Goal: Task Accomplishment & Management: Use online tool/utility

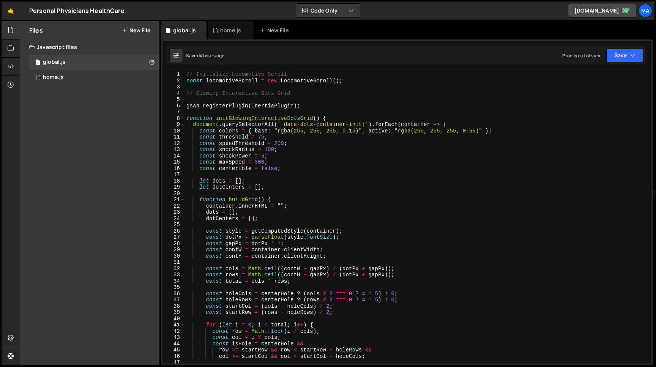
click at [264, 137] on div "// Initialize Locomotive Scroll const locomotiveScroll = new LocomotiveScroll (…" at bounding box center [418, 223] width 467 height 305
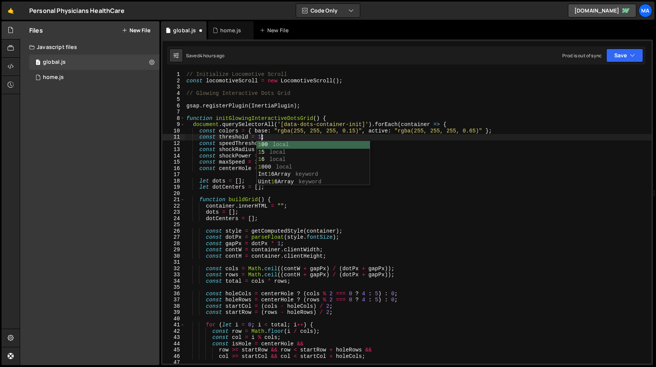
scroll to position [0, 5]
click at [628, 50] on button "Save" at bounding box center [624, 56] width 37 height 14
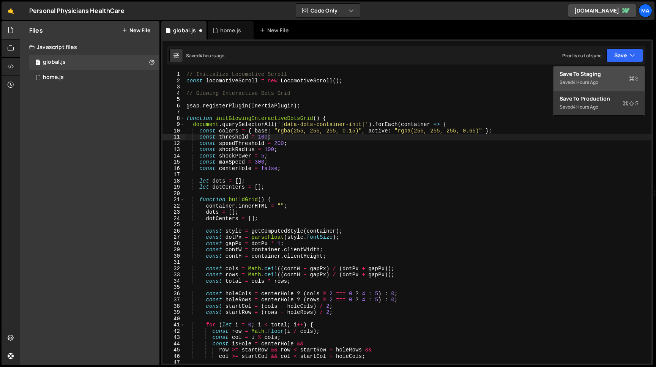
click at [609, 72] on div "Save to Staging S" at bounding box center [599, 74] width 79 height 8
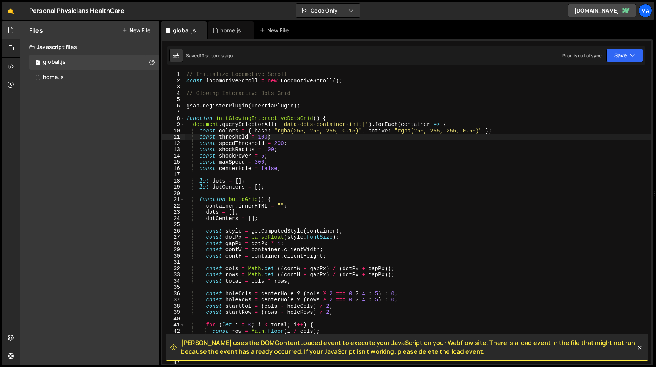
click at [267, 137] on div "// Initialize Locomotive Scroll const locomotiveScroll = new LocomotiveScroll (…" at bounding box center [418, 223] width 467 height 305
click at [627, 49] on div "Saved 12 seconds ago Prod is out of sync Upgrade to Edit Save Save to Staging S…" at bounding box center [406, 55] width 478 height 18
click at [625, 54] on button "Save" at bounding box center [624, 56] width 37 height 14
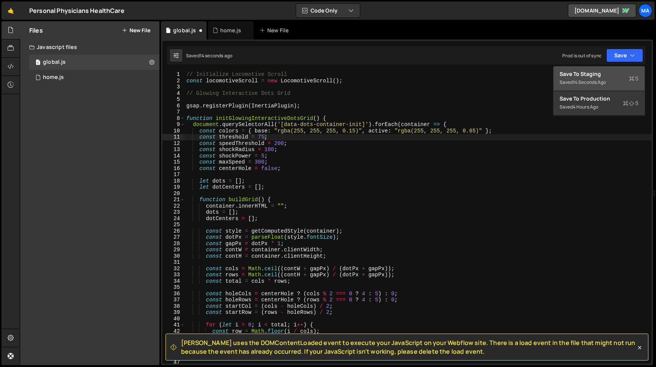
click at [603, 76] on div "Save to Staging S" at bounding box center [599, 74] width 79 height 8
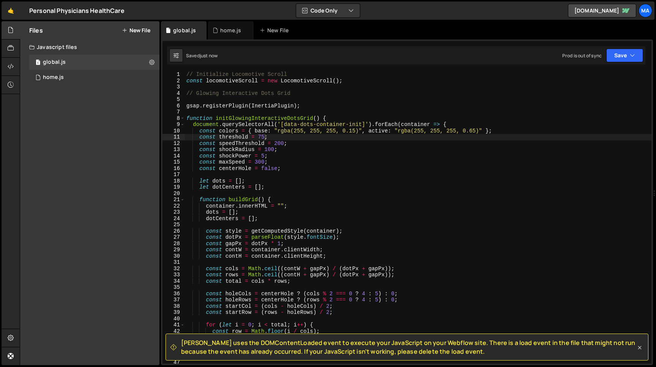
click at [641, 347] on icon at bounding box center [640, 348] width 8 height 8
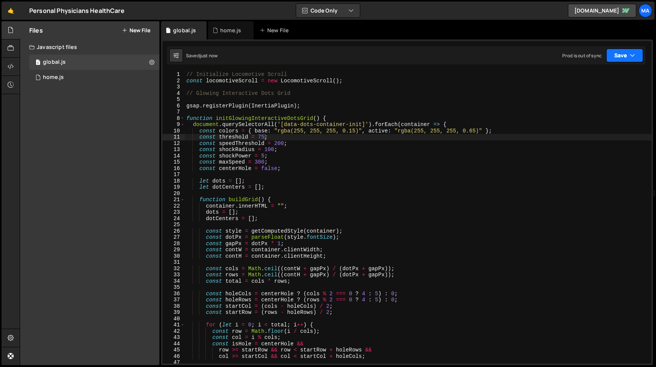
click at [612, 57] on button "Save" at bounding box center [624, 56] width 37 height 14
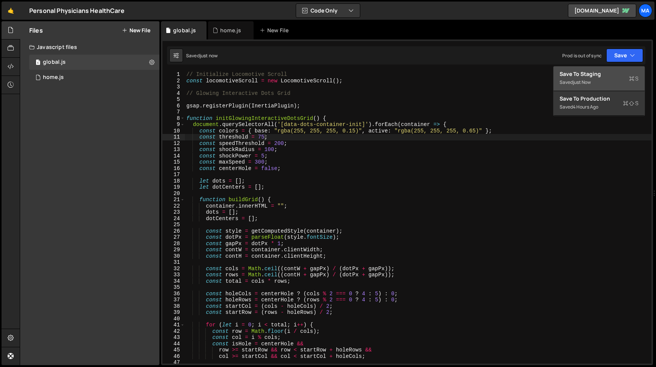
click at [605, 73] on div "Save to Staging S" at bounding box center [599, 74] width 79 height 8
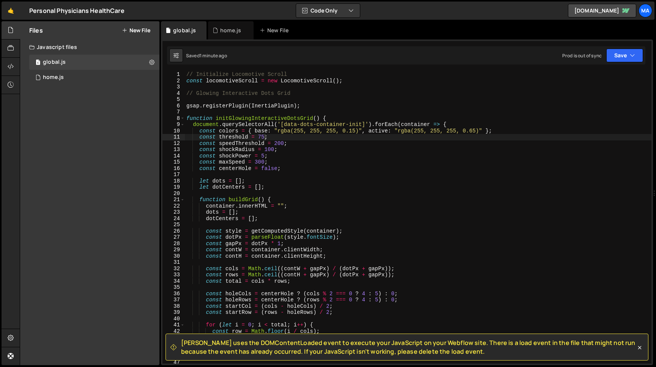
click at [187, 93] on div "// Initialize Locomotive Scroll const locomotiveScroll = new LocomotiveScroll (…" at bounding box center [418, 223] width 467 height 305
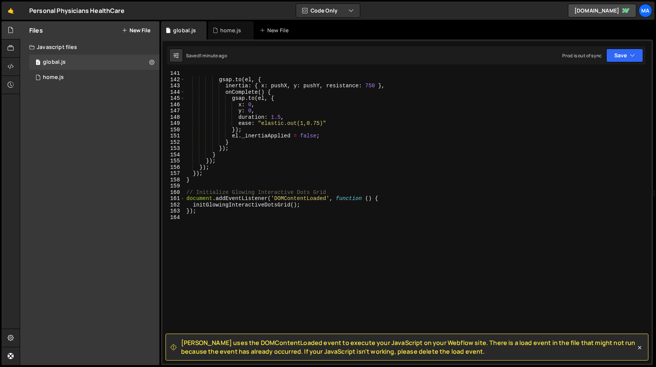
scroll to position [878, 0]
click at [640, 347] on icon at bounding box center [640, 348] width 8 height 8
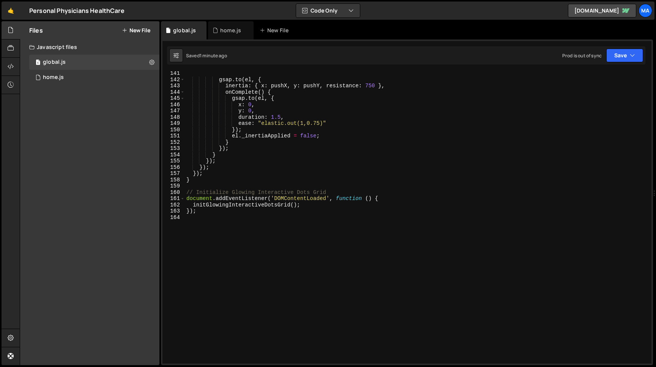
click at [238, 216] on div "gsap . to ( el , { inertia : { x : pushX , y : pushY , resistance : 750 } , onC…" at bounding box center [418, 222] width 467 height 305
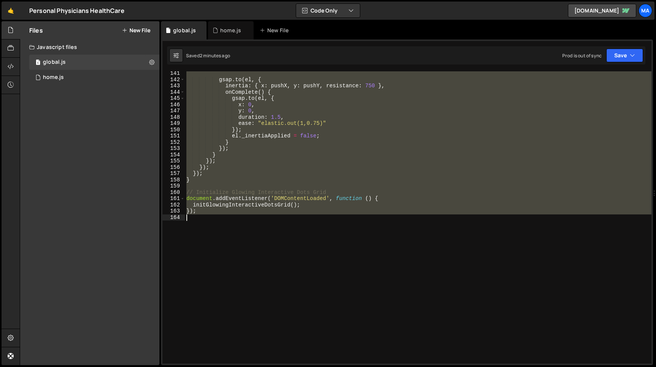
click at [206, 165] on div "gsap . to ( el , { inertia : { x : pushX , y : pushY , resistance : 750 } , onC…" at bounding box center [418, 222] width 467 height 305
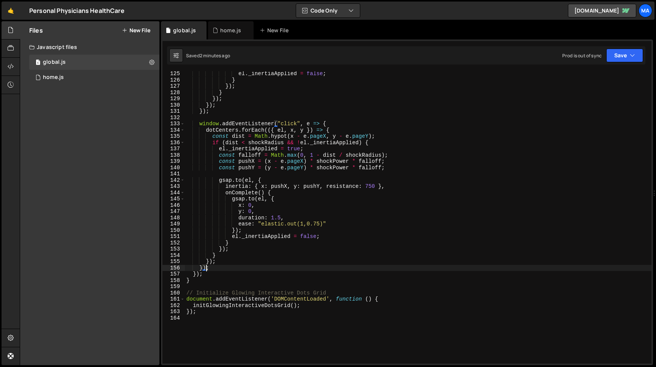
scroll to position [777, 0]
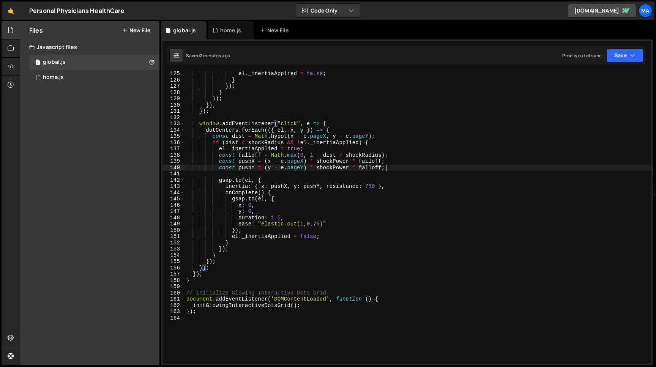
click at [391, 168] on div "el . _inertiaApplied = false ; } }) ; } }) ; }) ; }) ; window . addEventListene…" at bounding box center [418, 223] width 467 height 305
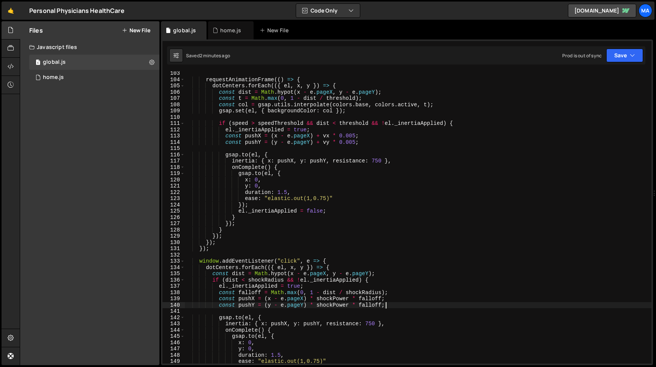
scroll to position [631, 0]
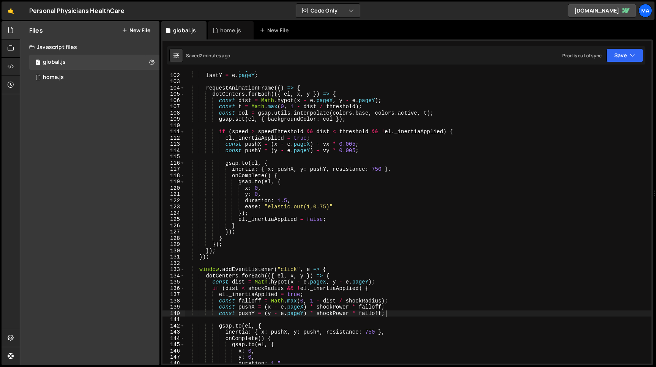
click at [361, 143] on div "lastX = e . pageX ; lastY = e . pageY ; requestAnimationFrame (( ) => { dotCent…" at bounding box center [418, 218] width 467 height 305
click at [225, 147] on div "lastX = e . pageX ; lastY = e . pageY ; requestAnimationFrame (( ) => { dotCent…" at bounding box center [418, 218] width 467 height 305
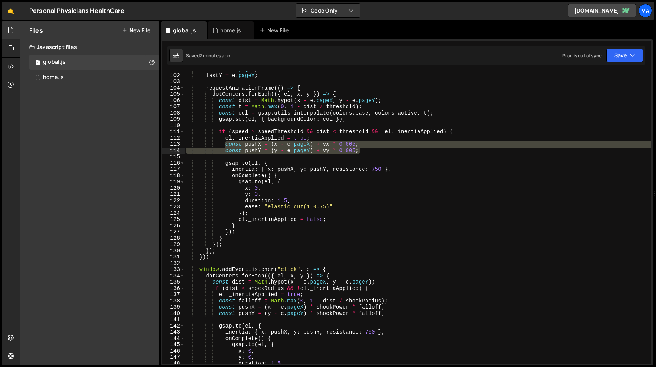
click at [361, 151] on div "lastX = e . pageX ; lastY = e . pageY ; requestAnimationFrame (( ) => { dotCent…" at bounding box center [418, 218] width 467 height 305
paste textarea "const pushY = (y - e.pageY) * 0.3 + vy * 0.002"
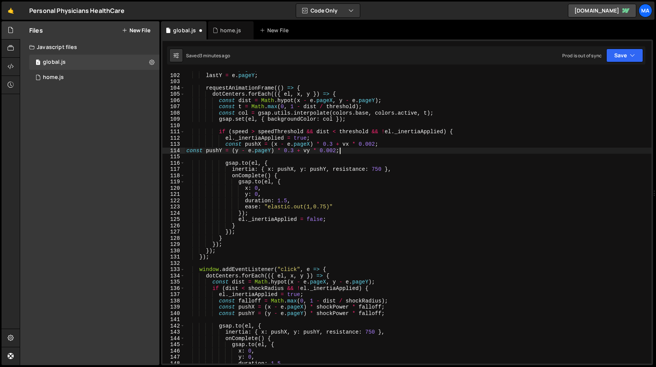
click at [187, 151] on div "lastX = e . pageX ; lastY = e . pageY ; requestAnimationFrame (( ) => { dotCent…" at bounding box center [418, 218] width 467 height 305
click at [617, 55] on button "Save" at bounding box center [624, 56] width 37 height 14
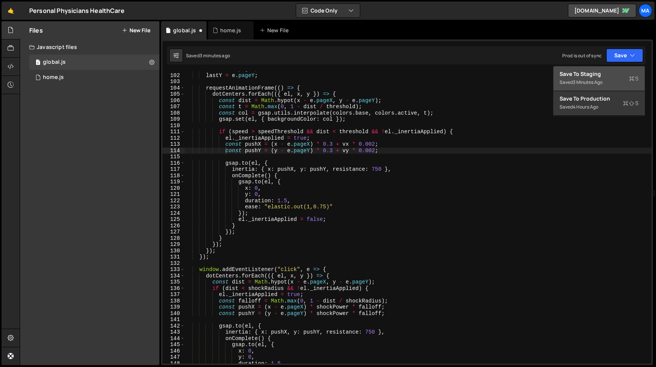
click at [604, 72] on div "Save to Staging S" at bounding box center [599, 74] width 79 height 8
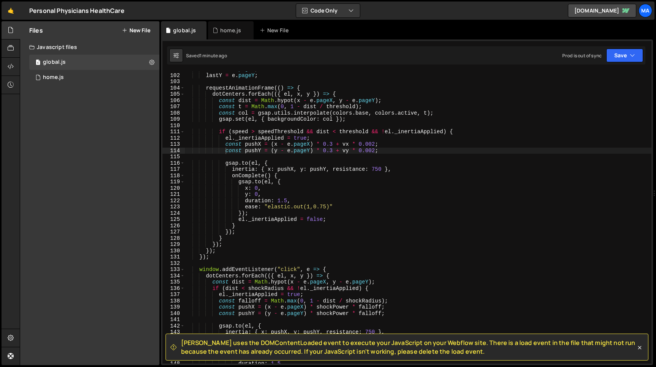
click at [333, 144] on div "lastX = e . pageX ; lastY = e . pageY ; requestAnimationFrame (( ) => { dotCent…" at bounding box center [418, 218] width 467 height 305
click at [324, 149] on div "lastX = e . pageX ; lastY = e . pageY ; requestAnimationFrame (( ) => { dotCent…" at bounding box center [418, 218] width 467 height 305
click at [333, 151] on div "lastX = e . pageX ; lastY = e . pageY ; requestAnimationFrame (( ) => { dotCent…" at bounding box center [418, 218] width 467 height 305
click at [376, 145] on div "lastX = e . pageX ; lastY = e . pageY ; requestAnimationFrame (( ) => { dotCent…" at bounding box center [418, 218] width 467 height 305
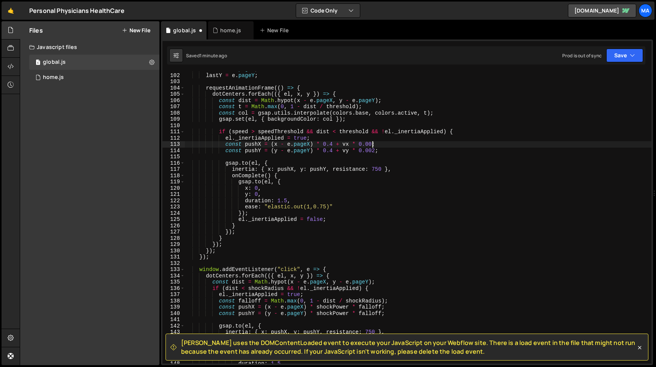
scroll to position [0, 13]
click at [376, 151] on div "lastX = e . pageX ; lastY = e . pageY ; requestAnimationFrame (( ) => { dotCent…" at bounding box center [418, 218] width 467 height 305
click at [624, 55] on button "Save" at bounding box center [624, 56] width 37 height 14
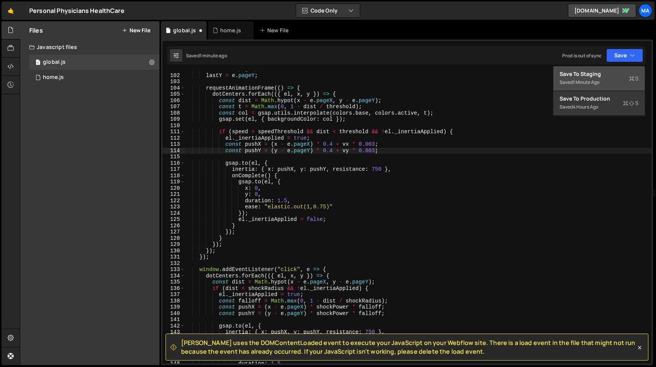
click at [605, 73] on div "Save to Staging S" at bounding box center [599, 74] width 79 height 8
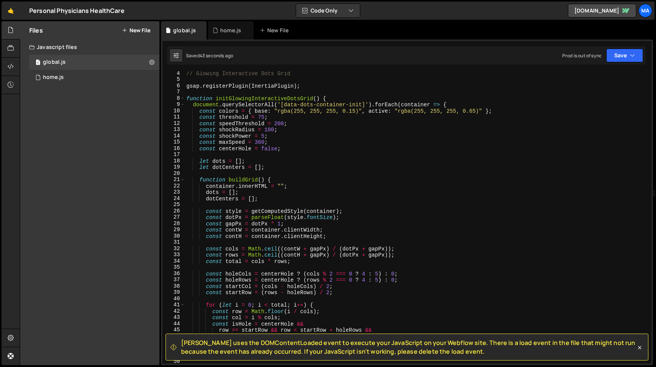
scroll to position [0, 0]
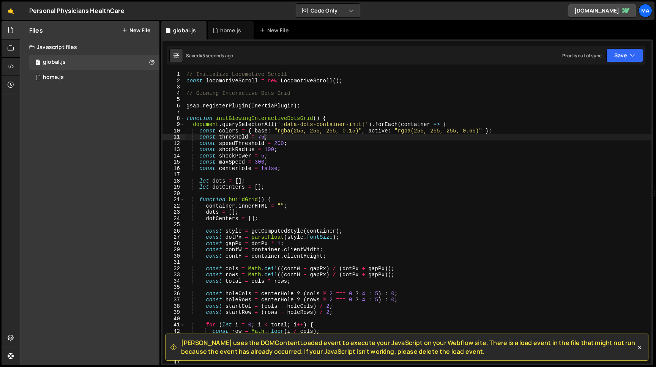
click at [265, 136] on div "// Initialize Locomotive Scroll const locomotiveScroll = new LocomotiveScroll (…" at bounding box center [418, 223] width 467 height 305
click at [624, 57] on button "Save" at bounding box center [624, 56] width 37 height 14
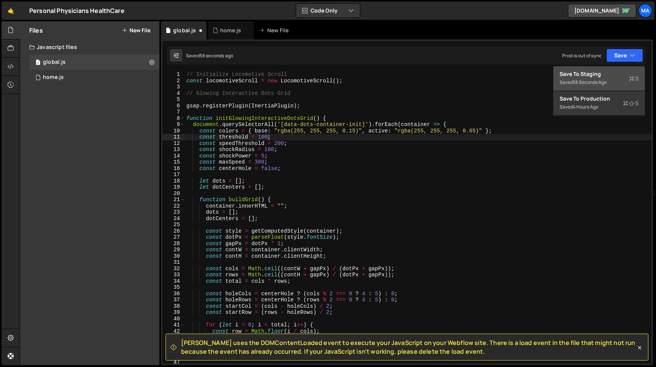
click at [608, 71] on div "Save to Staging S" at bounding box center [599, 74] width 79 height 8
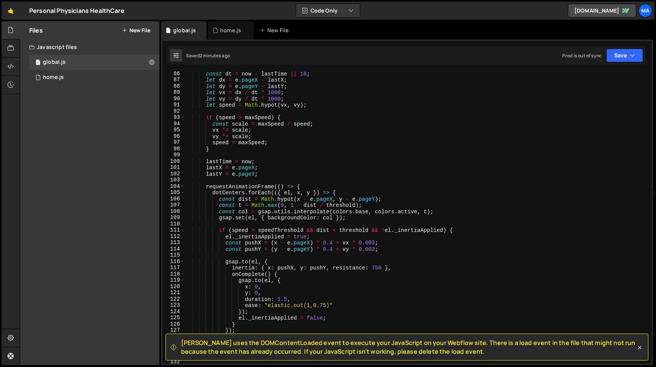
scroll to position [646, 0]
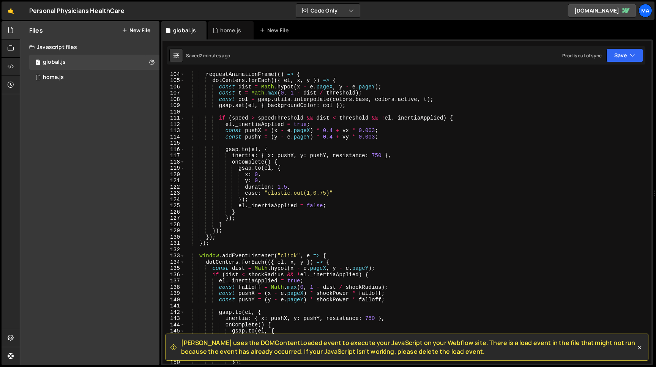
click at [333, 131] on div "requestAnimationFrame (( ) => { dotCenters . forEach (({ el , x , y }) => { con…" at bounding box center [418, 223] width 467 height 305
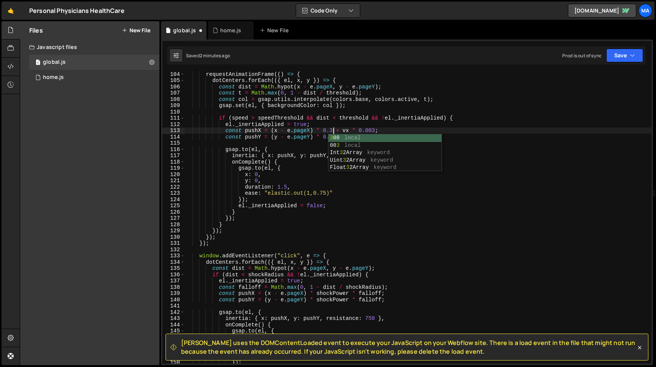
scroll to position [0, 10]
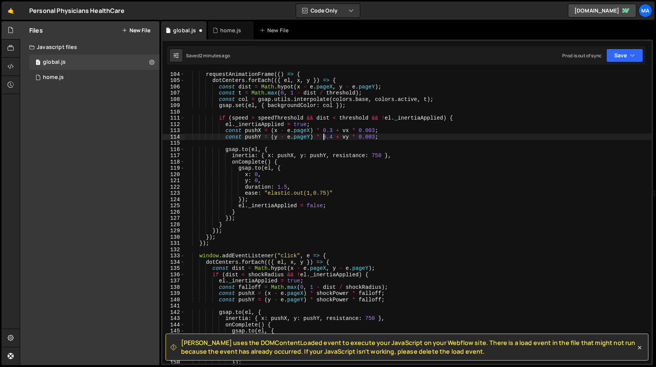
click at [324, 137] on div "requestAnimationFrame (( ) => { dotCenters . forEach (({ el , x , y }) => { con…" at bounding box center [418, 223] width 467 height 305
click at [333, 137] on div "requestAnimationFrame (( ) => { dotCenters . forEach (({ el , x , y }) => { con…" at bounding box center [418, 223] width 467 height 305
click at [616, 60] on button "Save" at bounding box center [624, 56] width 37 height 14
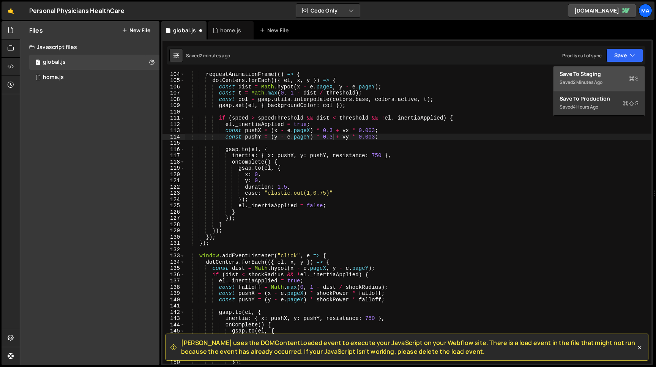
click at [594, 87] on div "Saved 2 minutes ago" at bounding box center [599, 82] width 79 height 9
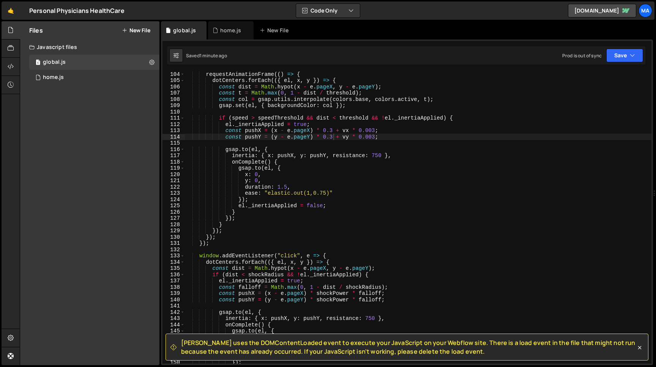
click at [374, 130] on div "requestAnimationFrame (( ) => { dotCenters . forEach (({ el , x , y }) => { con…" at bounding box center [418, 223] width 467 height 305
click at [376, 137] on div "requestAnimationFrame (( ) => { dotCenters . forEach (({ el , x , y }) => { con…" at bounding box center [418, 223] width 467 height 305
click at [614, 63] on div "Saved 1 minute ago Prod is out of sync Upgrade to Edit Save Save to Staging S S…" at bounding box center [406, 55] width 478 height 18
click at [614, 58] on button "Save" at bounding box center [624, 56] width 37 height 14
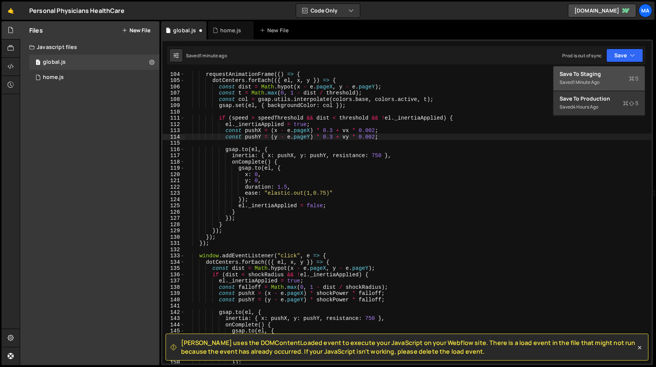
click at [604, 80] on div "Saved 1 minute ago" at bounding box center [599, 82] width 79 height 9
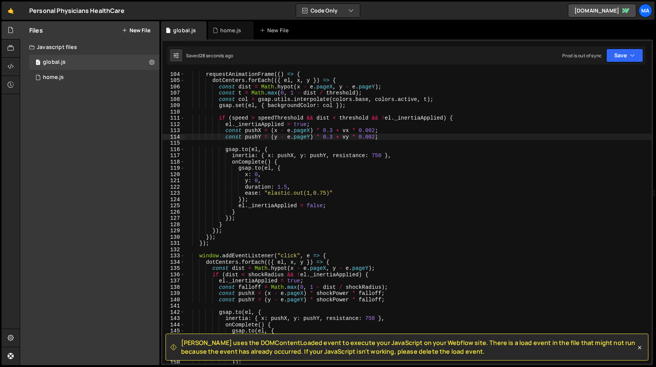
click at [333, 131] on div "requestAnimationFrame (( ) => { dotCenters . forEach (({ el , x , y }) => { con…" at bounding box center [418, 223] width 467 height 305
click at [323, 136] on div "requestAnimationFrame (( ) => { dotCenters . forEach (({ el , x , y }) => { con…" at bounding box center [418, 223] width 467 height 305
click at [334, 136] on div "requestAnimationFrame (( ) => { dotCenters . forEach (({ el , x , y }) => { con…" at bounding box center [418, 223] width 467 height 305
click at [627, 55] on button "Save" at bounding box center [624, 56] width 37 height 14
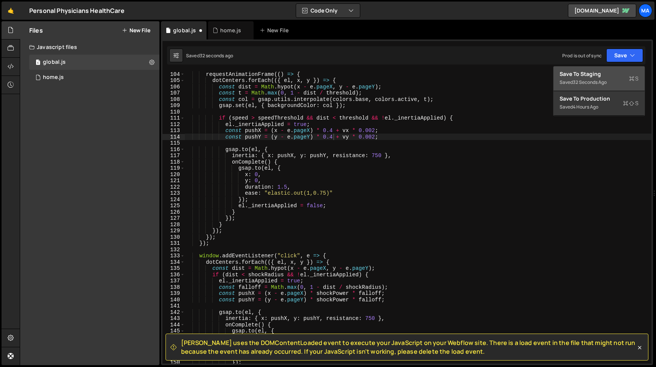
click at [614, 72] on div "Save to Staging S" at bounding box center [599, 74] width 79 height 8
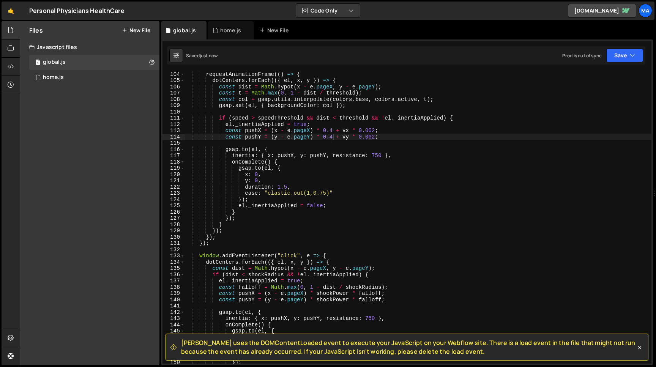
click at [333, 131] on div "requestAnimationFrame (( ) => { dotCenters . forEach (({ el , x , y }) => { con…" at bounding box center [418, 223] width 467 height 305
click at [319, 137] on div "requestAnimationFrame (( ) => { dotCenters . forEach (({ el , x , y }) => { con…" at bounding box center [418, 223] width 467 height 305
click at [332, 137] on div "requestAnimationFrame (( ) => { dotCenters . forEach (({ el , x , y }) => { con…" at bounding box center [418, 223] width 467 height 305
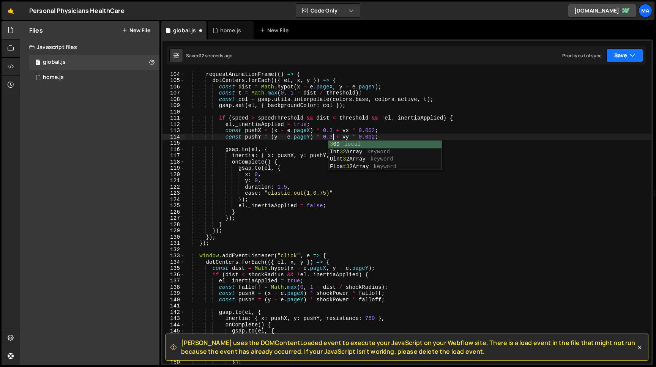
click at [623, 55] on button "Save" at bounding box center [624, 56] width 37 height 14
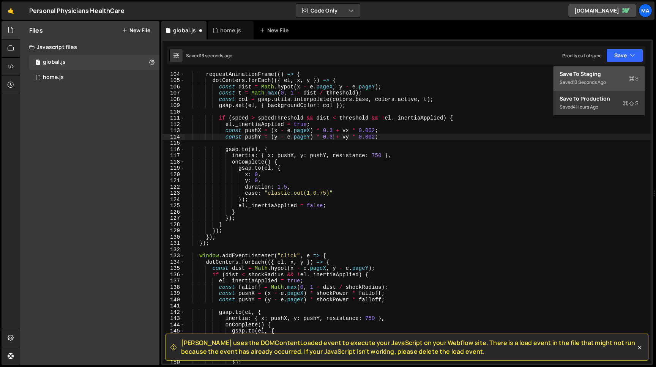
click at [599, 83] on div "13 seconds ago" at bounding box center [589, 82] width 33 height 6
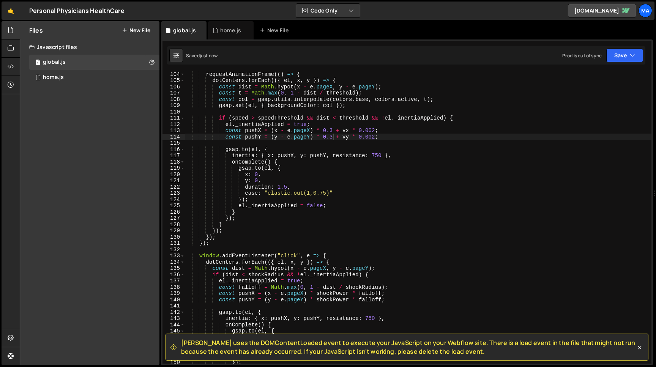
click at [374, 130] on div "requestAnimationFrame (( ) => { dotCenters . forEach (({ el , x , y }) => { con…" at bounding box center [418, 223] width 467 height 305
click at [376, 138] on div "requestAnimationFrame (( ) => { dotCenters . forEach (({ el , x , y }) => { con…" at bounding box center [418, 223] width 467 height 305
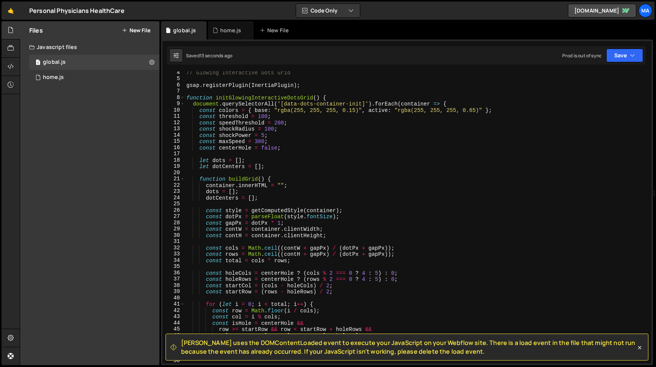
scroll to position [0, 0]
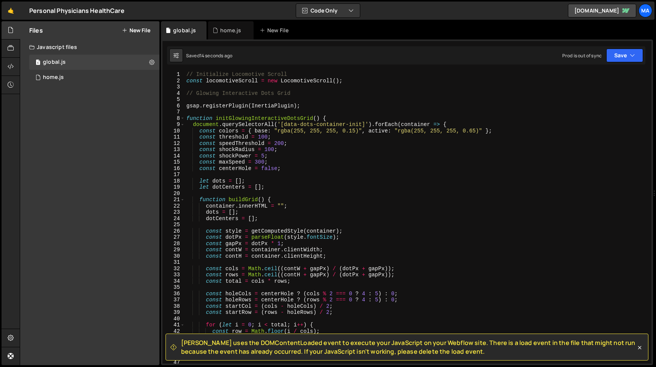
click at [262, 137] on div "// Initialize Locomotive Scroll const locomotiveScroll = new LocomotiveScroll (…" at bounding box center [418, 223] width 467 height 305
click at [260, 137] on div "// Initialize Locomotive Scroll const locomotiveScroll = new LocomotiveScroll (…" at bounding box center [418, 223] width 467 height 305
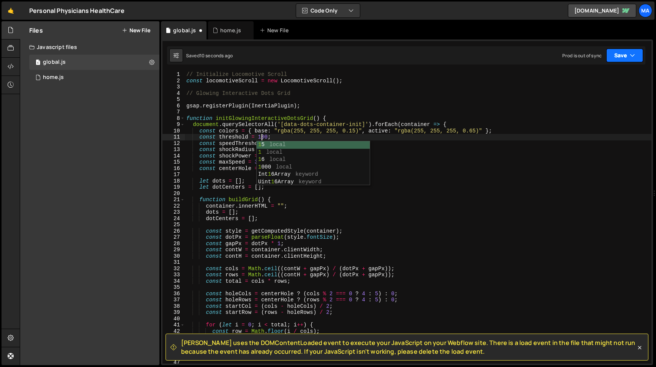
click at [617, 55] on button "Save" at bounding box center [624, 56] width 37 height 14
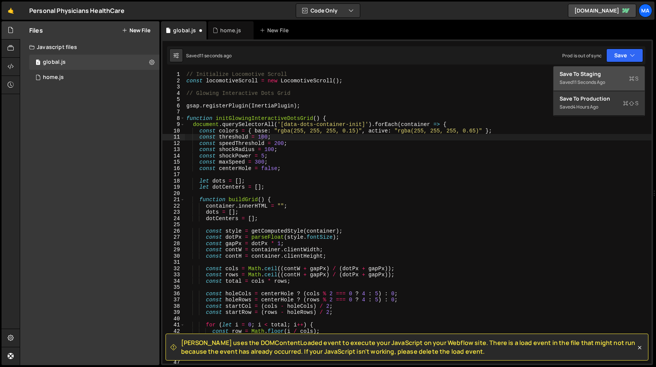
click at [595, 85] on div "11 seconds ago" at bounding box center [589, 82] width 32 height 6
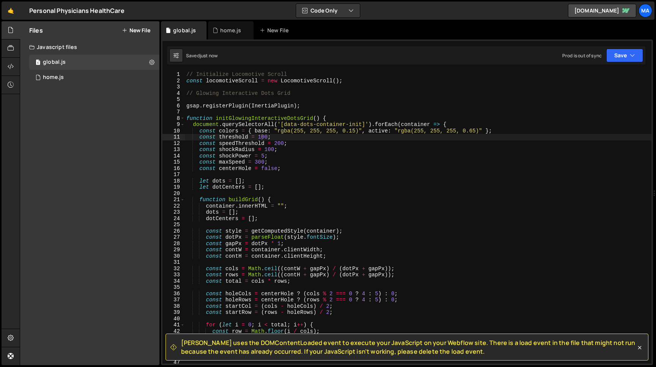
click at [269, 138] on div "// Initialize Locomotive Scroll const locomotiveScroll = new LocomotiveScroll (…" at bounding box center [418, 223] width 467 height 305
click at [617, 58] on button "Save" at bounding box center [624, 56] width 37 height 14
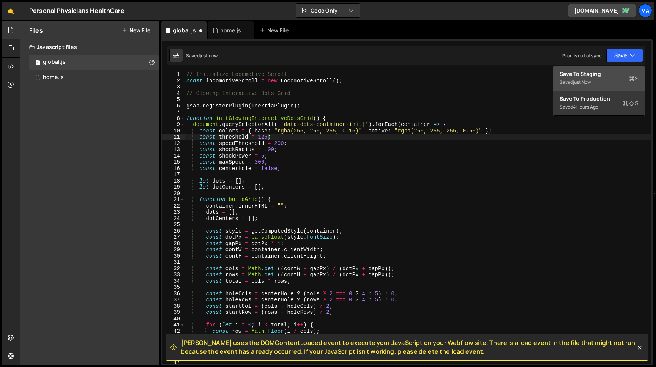
click at [608, 74] on div "Save to Staging S" at bounding box center [599, 74] width 79 height 8
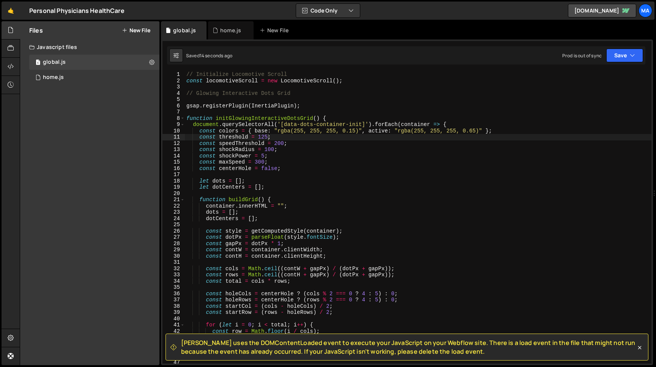
click at [267, 136] on div "// Initialize Locomotive Scroll const locomotiveScroll = new LocomotiveScroll (…" at bounding box center [418, 223] width 467 height 305
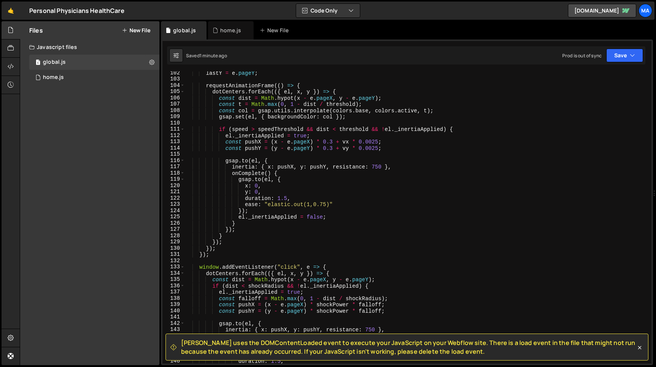
scroll to position [638, 0]
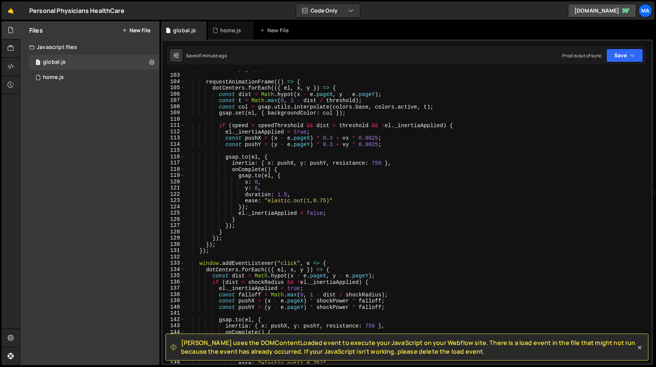
click at [330, 202] on div "lastY = e . pageY ; requestAnimationFrame (( ) => { dotCenters . forEach (({ el…" at bounding box center [418, 218] width 467 height 305
click at [269, 203] on div "lastY = e . pageY ; requestAnimationFrame (( ) => { dotCenters . forEach (({ el…" at bounding box center [418, 218] width 467 height 305
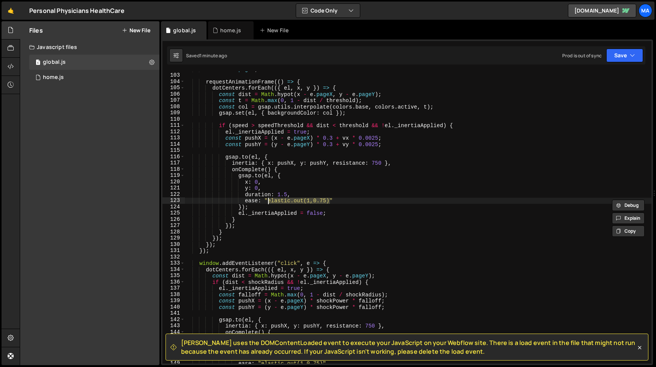
paste textarea "power2.out"
click at [613, 54] on button "Save" at bounding box center [624, 56] width 37 height 14
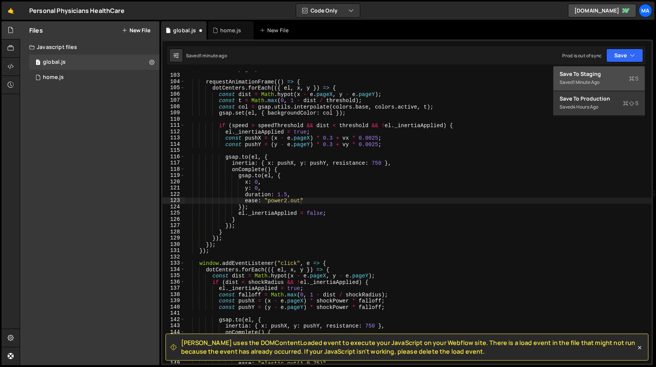
click at [603, 73] on div "Save to Staging S" at bounding box center [599, 74] width 79 height 8
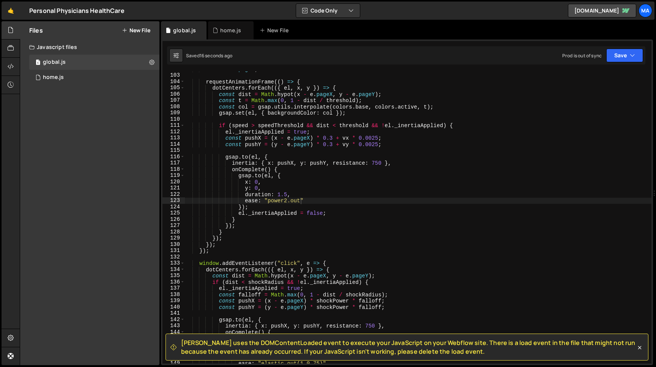
click at [288, 200] on div "lastY = e . pageY ; requestAnimationFrame (( ) => { dotCenters . forEach (({ el…" at bounding box center [418, 218] width 467 height 305
click at [612, 57] on button "Save" at bounding box center [624, 56] width 37 height 14
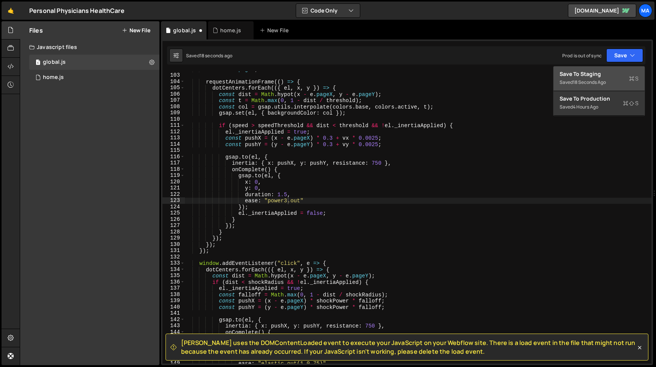
click at [605, 76] on div "Save to Staging S" at bounding box center [599, 74] width 79 height 8
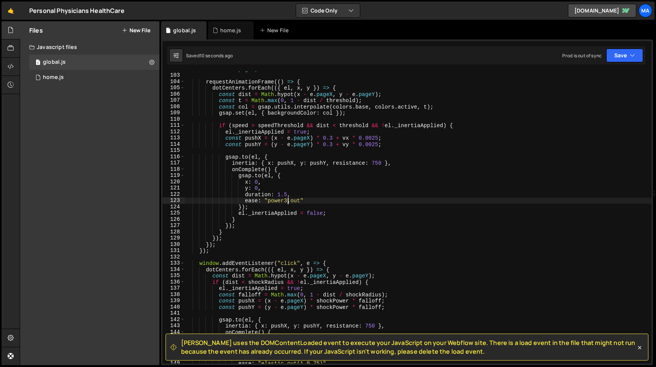
click at [287, 202] on div "lastY = e . pageY ; requestAnimationFrame (( ) => { dotCenters . forEach (({ el…" at bounding box center [418, 218] width 467 height 305
click at [300, 201] on div "lastY = e . pageY ; requestAnimationFrame (( ) => { dotCenters . forEach (({ el…" at bounding box center [418, 218] width 467 height 305
click at [268, 201] on div "lastY = e . pageY ; requestAnimationFrame (( ) => { dotCenters . forEach (({ el…" at bounding box center [418, 218] width 467 height 305
paste textarea "elastic.out(1,0.75)"
click at [269, 203] on div "lastY = e . pageY ; requestAnimationFrame (( ) => { dotCenters . forEach (({ el…" at bounding box center [418, 218] width 467 height 305
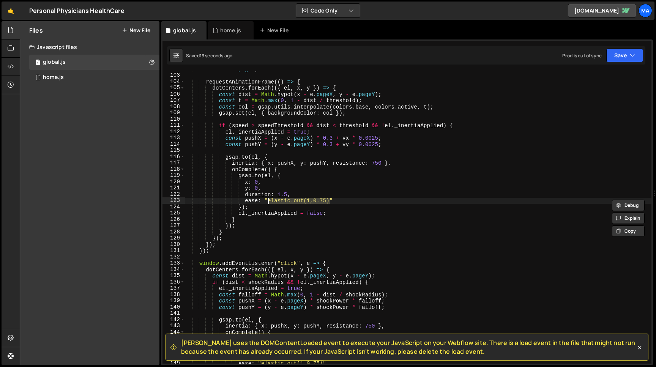
paste textarea "back.out(1.4"
click at [268, 201] on div "lastY = e . pageY ; requestAnimationFrame (( ) => { dotCenters . forEach (({ el…" at bounding box center [418, 218] width 467 height 305
paste textarea "power2.out"
click at [620, 58] on button "Save" at bounding box center [624, 56] width 37 height 14
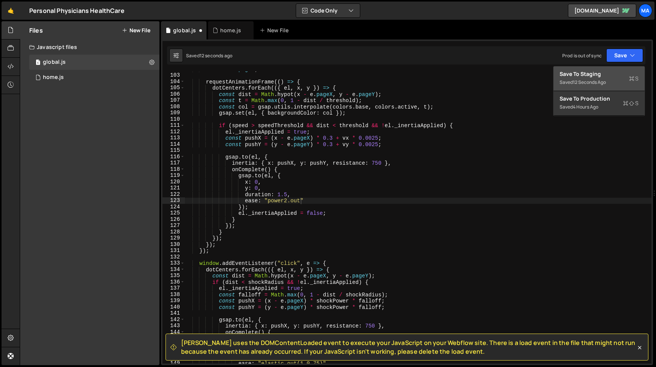
click at [602, 76] on div "Save to Staging S" at bounding box center [599, 74] width 79 height 8
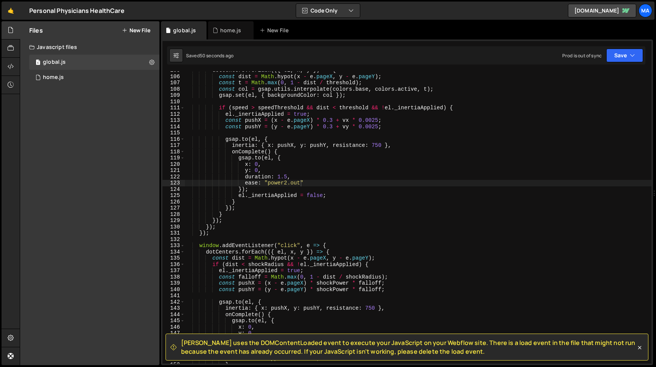
scroll to position [656, 0]
click at [333, 121] on div "dotCenters . forEach (({ el , x , y }) => { const dist = Math . hypot ( x - e .…" at bounding box center [418, 219] width 467 height 305
click at [322, 124] on div "dotCenters . forEach (({ el , x , y }) => { const dist = Math . hypot ( x - e .…" at bounding box center [418, 219] width 467 height 305
click at [333, 125] on div "dotCenters . forEach (({ el , x , y }) => { const dist = Math . hypot ( x - e .…" at bounding box center [418, 219] width 467 height 305
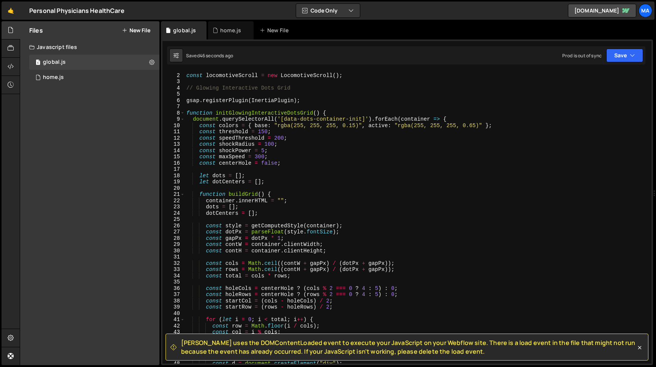
scroll to position [0, 0]
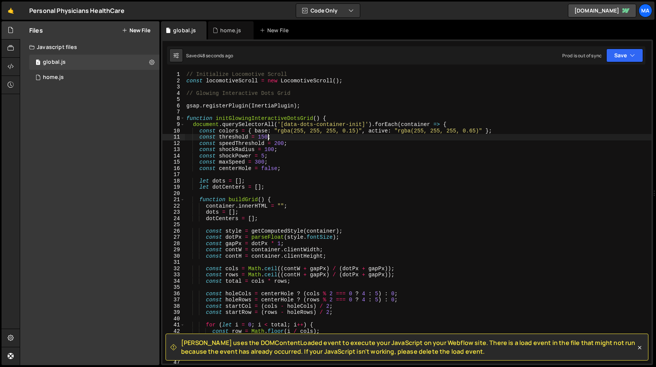
click at [268, 137] on div "// Initialize Locomotive Scroll const locomotiveScroll = new LocomotiveScroll (…" at bounding box center [418, 223] width 467 height 305
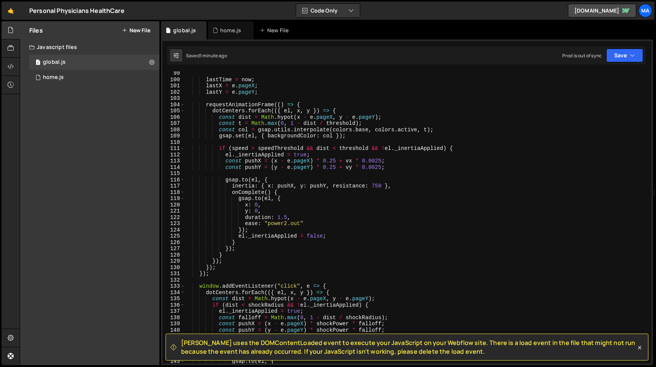
scroll to position [614, 0]
click at [336, 163] on div "} lastTime = now ; lastX = e . pageX ; lastY = e . pageY ; requestAnimationFram…" at bounding box center [418, 217] width 467 height 305
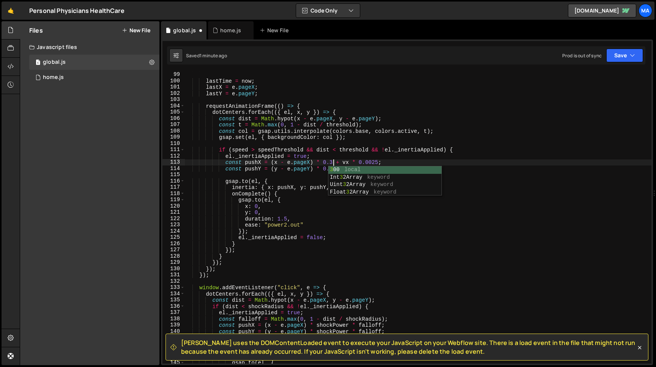
scroll to position [0, 10]
click at [324, 166] on div "} lastTime = now ; lastX = e . pageX ; lastY = e . pageY ; requestAnimationFram…" at bounding box center [418, 217] width 467 height 305
click at [336, 169] on div "} lastTime = now ; lastX = e . pageX ; lastY = e . pageY ; requestAnimationFram…" at bounding box center [418, 217] width 467 height 305
type textarea "const pushY = (y - e.pageY) * 0.3 + vy * 0.0025;"
click at [627, 54] on button "Save" at bounding box center [624, 56] width 37 height 14
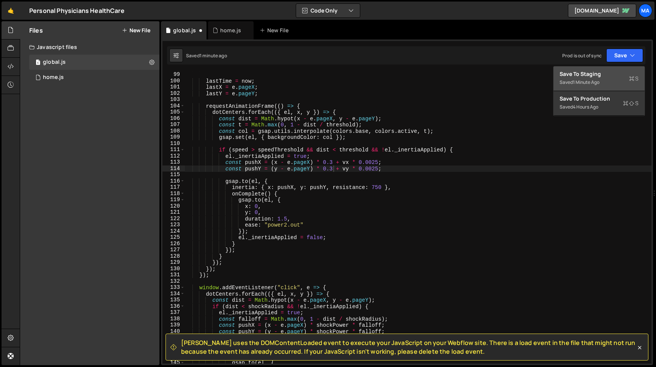
click at [605, 72] on div "Save to Staging S" at bounding box center [599, 74] width 79 height 8
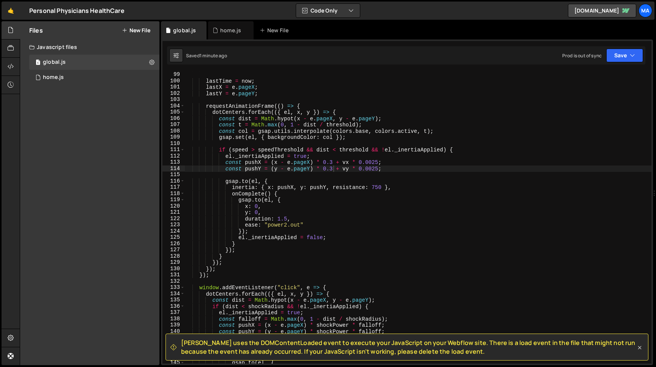
click at [641, 349] on icon at bounding box center [639, 347] width 3 height 3
